Goal: Connect with others: Participate in discussion

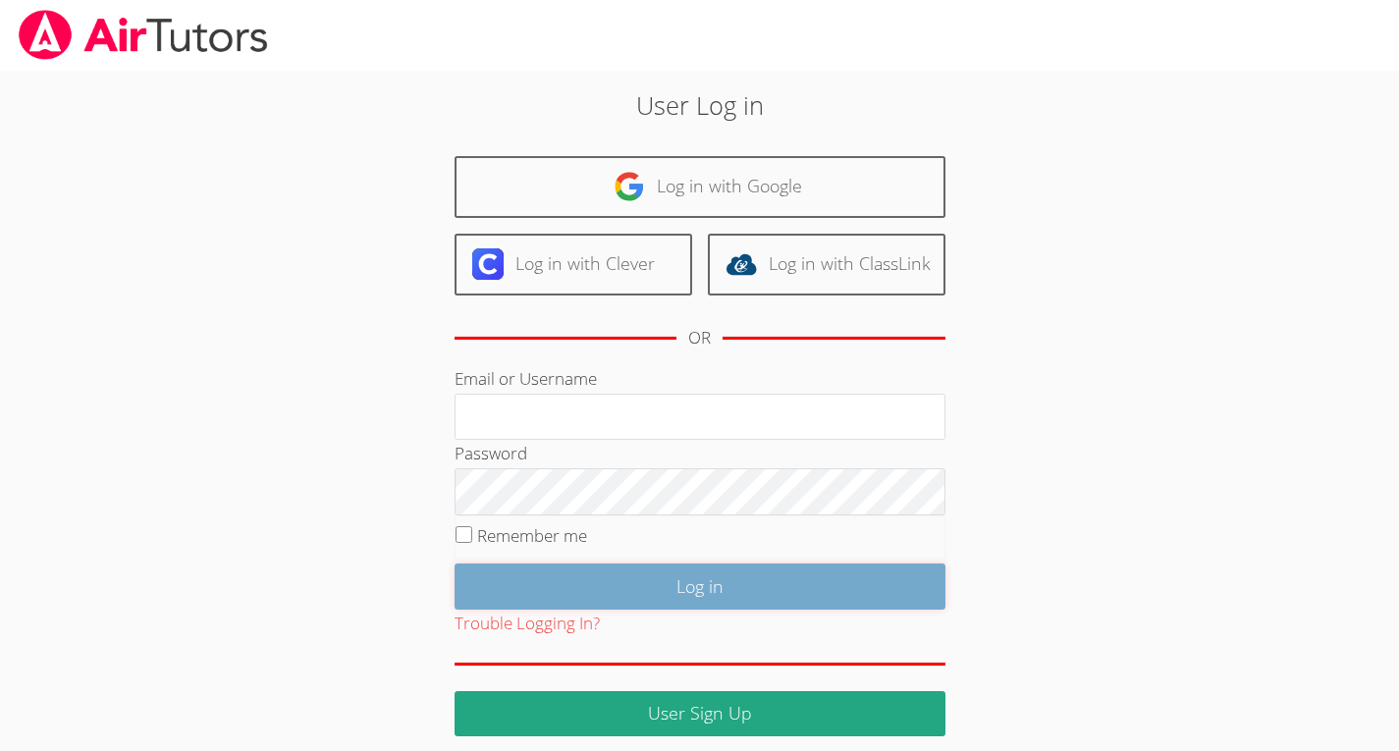
click at [876, 585] on input "Log in" at bounding box center [699, 586] width 491 height 46
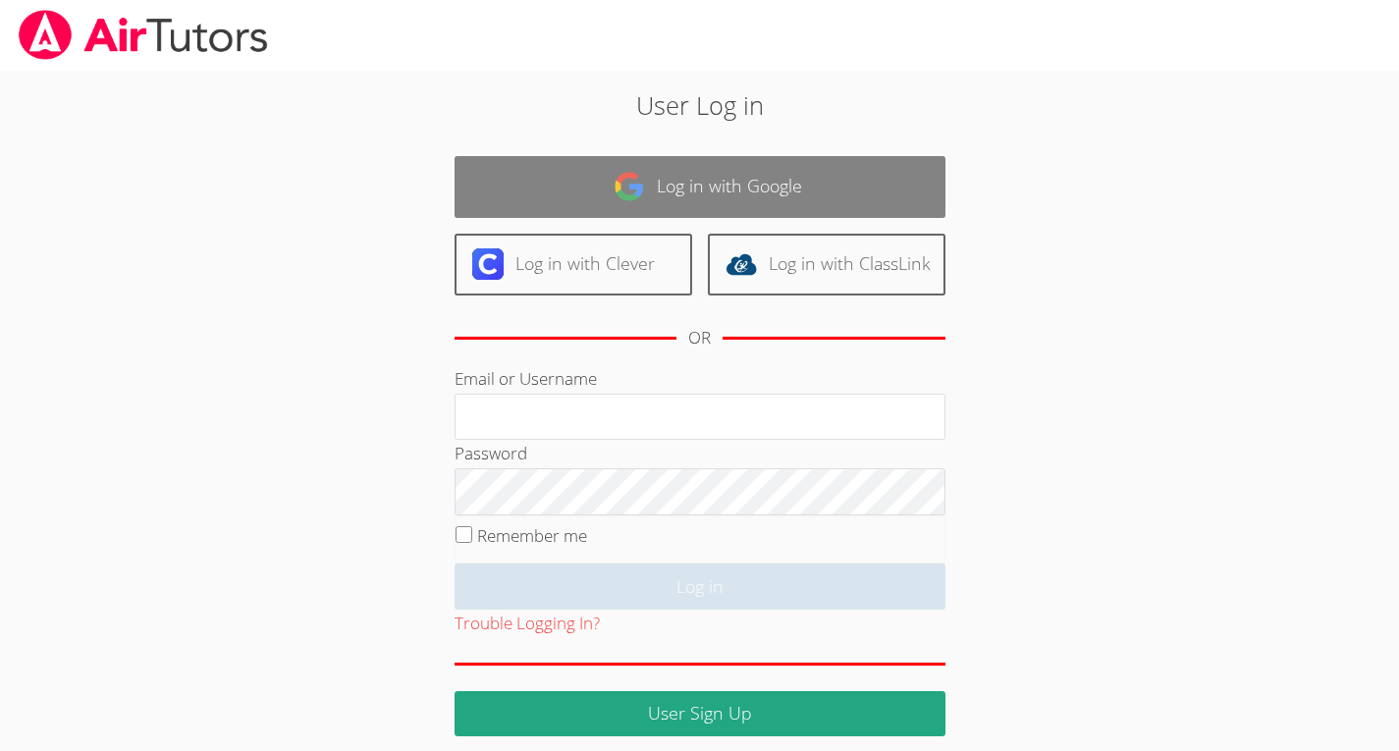
click at [839, 168] on link "Log in with Google" at bounding box center [699, 187] width 491 height 62
click at [836, 194] on link "Log in with Google" at bounding box center [699, 187] width 491 height 62
click at [771, 172] on link "Log in with Google" at bounding box center [699, 187] width 491 height 62
click at [539, 158] on link "Log in with Google" at bounding box center [699, 187] width 491 height 62
click at [546, 165] on link "Log in with Google" at bounding box center [699, 187] width 491 height 62
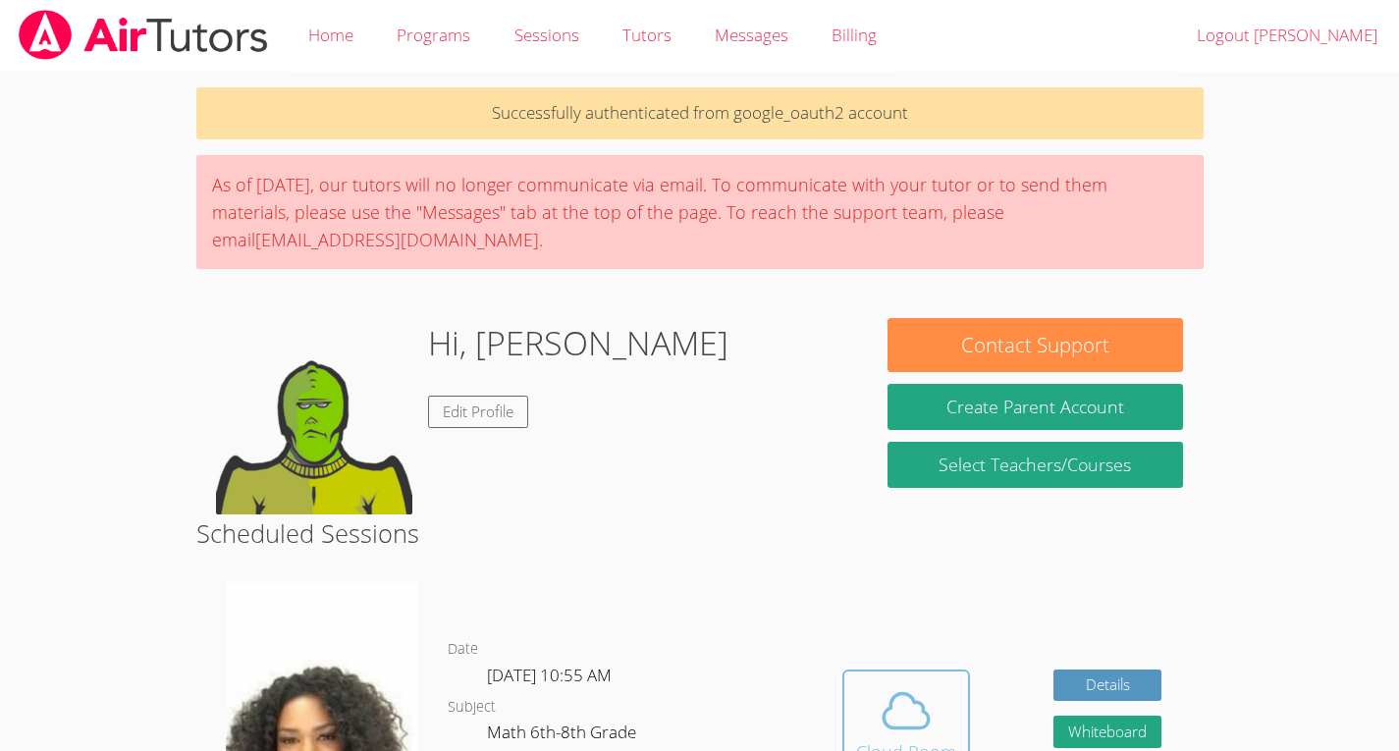
click at [919, 718] on icon at bounding box center [906, 710] width 55 height 55
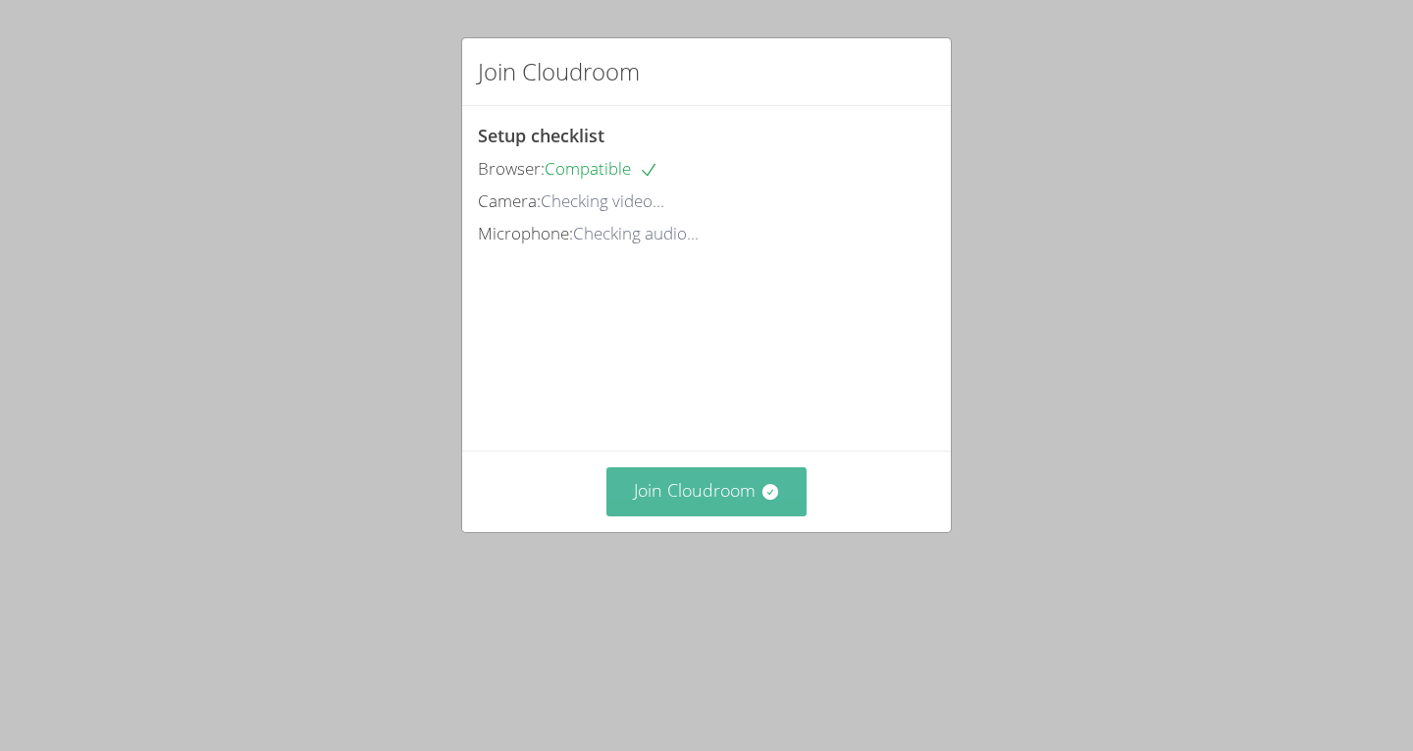
click at [716, 515] on button "Join Cloudroom" at bounding box center [707, 491] width 201 height 48
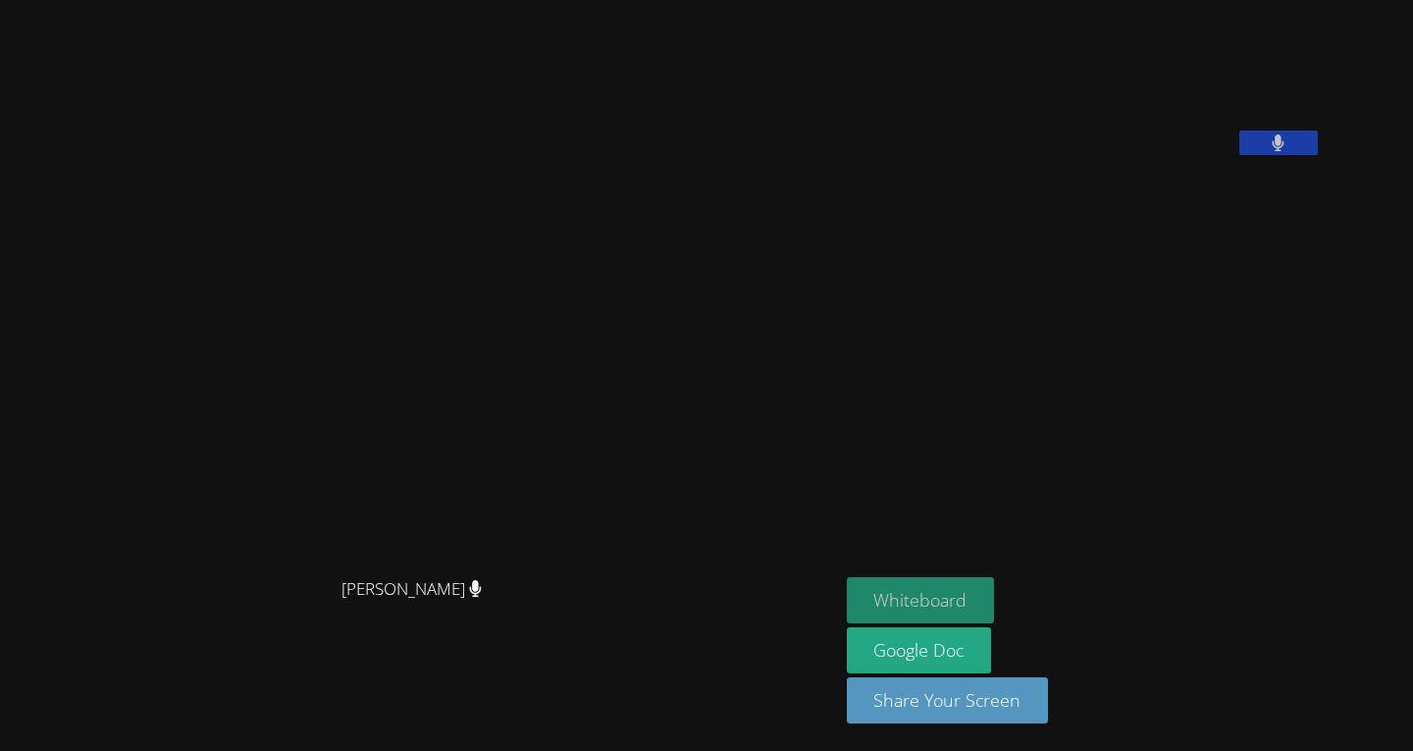
click at [995, 583] on button "Whiteboard" at bounding box center [921, 600] width 148 height 46
